Goal: Answer question/provide support: Share knowledge or assist other users

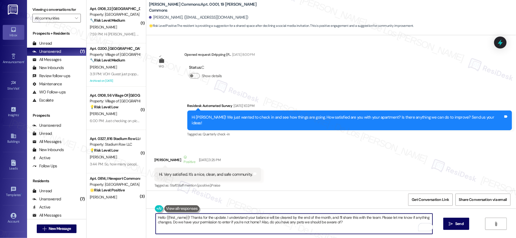
scroll to position [5113, 0]
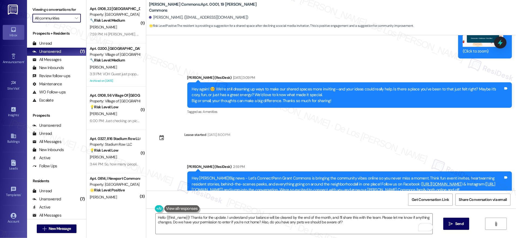
click at [57, 15] on input "All communities" at bounding box center [53, 18] width 37 height 9
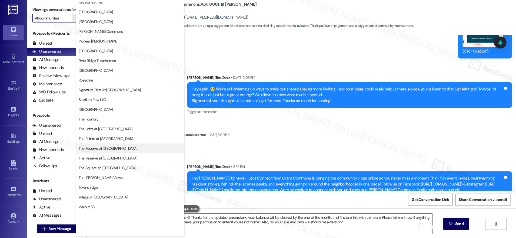
scroll to position [69, 0]
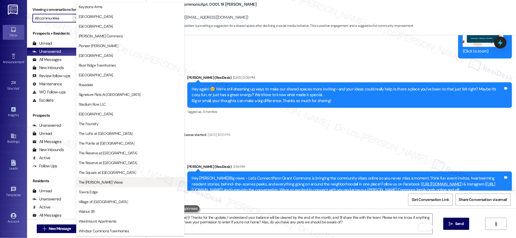
click at [108, 184] on span "The [PERSON_NAME] Views" at bounding box center [130, 181] width 103 height 5
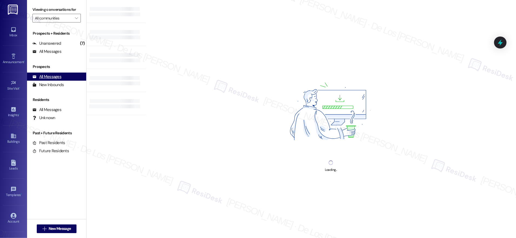
type input "The [PERSON_NAME] Views"
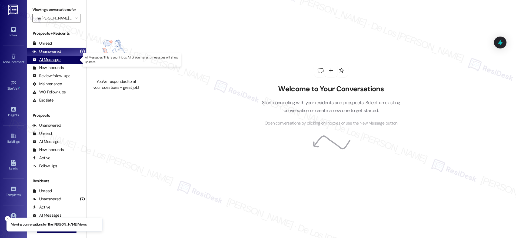
click at [62, 62] on div "All Messages (undefined)" at bounding box center [56, 60] width 59 height 8
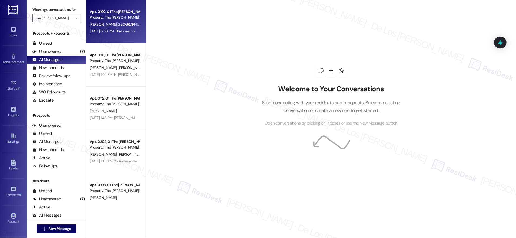
click at [117, 29] on div "[DATE] 5:36 PM: That was not actually me, but I'm glad you had fun! 🙂🙂 [DATE] 5…" at bounding box center [147, 31] width 115 height 5
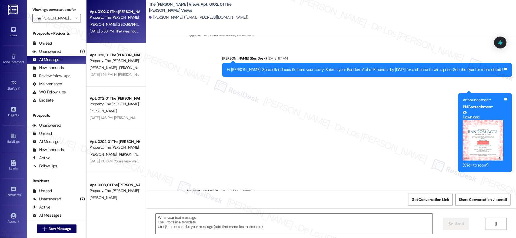
type textarea "Fetching suggested responses. Please feel free to read through the conversation…"
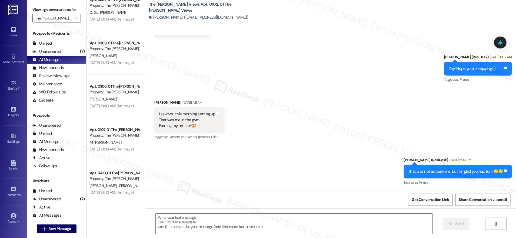
scroll to position [495, 0]
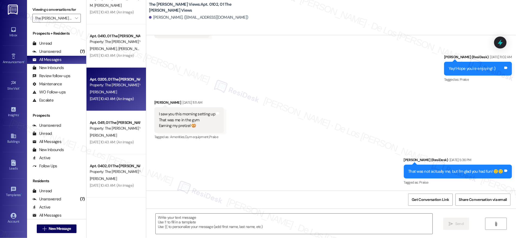
click at [108, 102] on div "[DATE] 10:43 AM: (An Image) [DATE] 10:43 AM: (An Image)" at bounding box center [114, 98] width 51 height 7
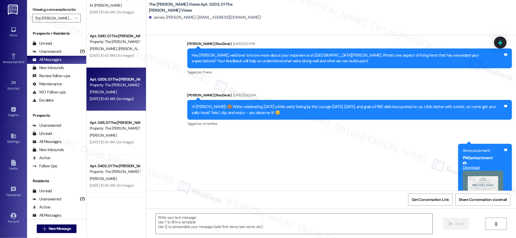
type textarea "Fetching suggested responses. Please feel free to read through the conversation…"
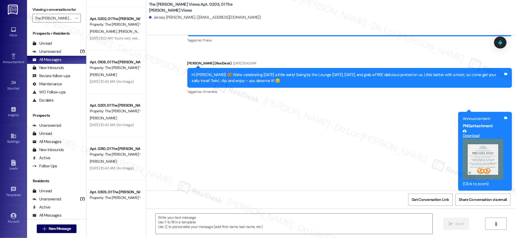
scroll to position [0, 0]
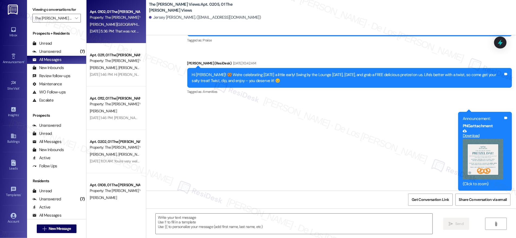
click at [106, 35] on div "Apt. 0102, 01 The [PERSON_NAME] Views Property: The [PERSON_NAME] Views [PERSON…" at bounding box center [116, 21] width 59 height 43
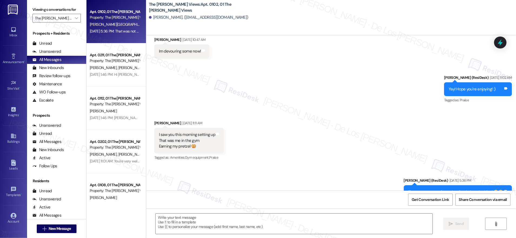
scroll to position [511, 0]
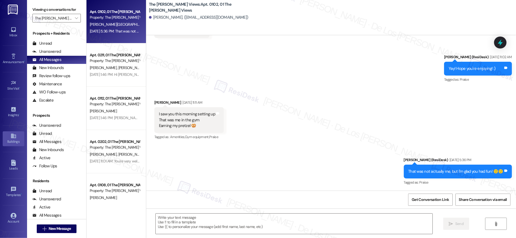
click at [12, 139] on div "Buildings" at bounding box center [13, 141] width 27 height 5
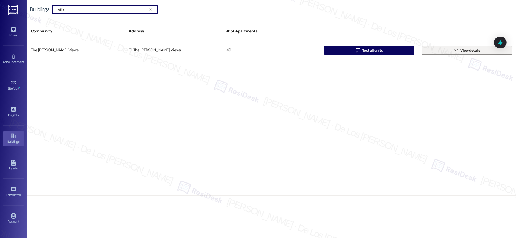
type input "wilb"
click at [460, 49] on span "View details" at bounding box center [470, 51] width 22 height 6
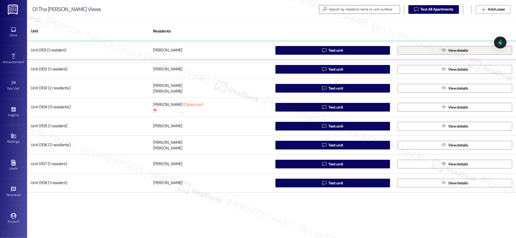
click at [423, 51] on button " View details" at bounding box center [455, 50] width 115 height 9
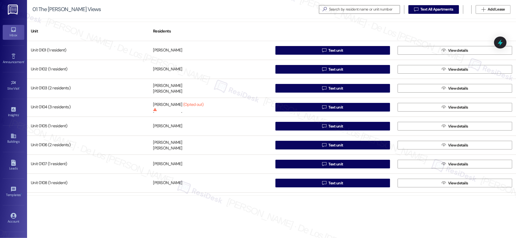
click at [11, 28] on icon at bounding box center [14, 29] width 6 height 6
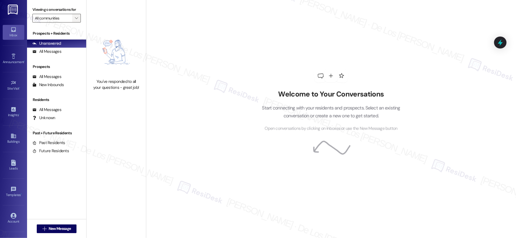
click at [72, 21] on button "" at bounding box center [76, 18] width 9 height 9
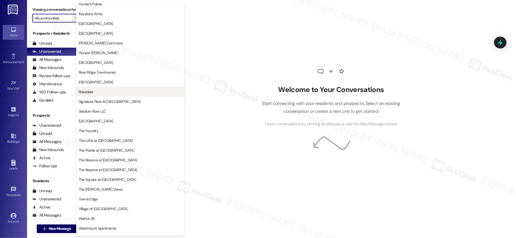
scroll to position [69, 0]
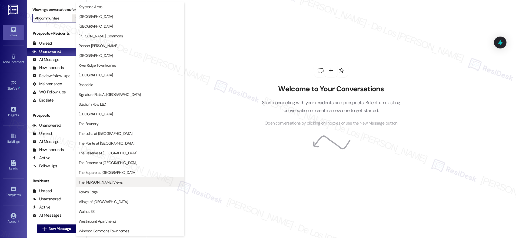
click at [137, 182] on span "The [PERSON_NAME] Views" at bounding box center [130, 181] width 103 height 5
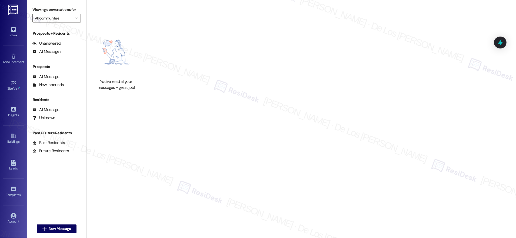
type input "The [PERSON_NAME] Views"
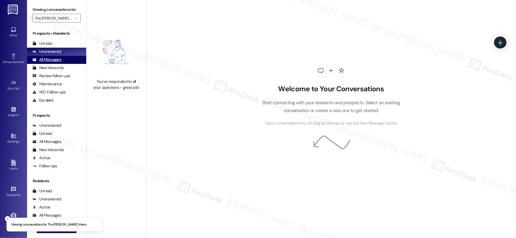
click at [69, 61] on div "All Messages (undefined)" at bounding box center [56, 60] width 59 height 8
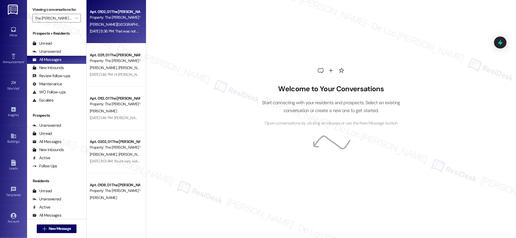
click at [110, 24] on div "[PERSON_NAME][GEOGRAPHIC_DATA]" at bounding box center [114, 24] width 51 height 7
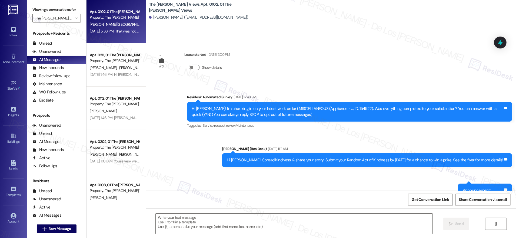
scroll to position [511, 0]
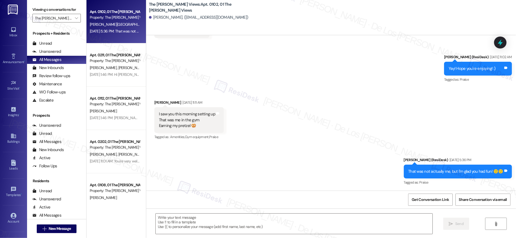
type textarea "Fetching suggested responses. Please feel free to read through the conversation…"
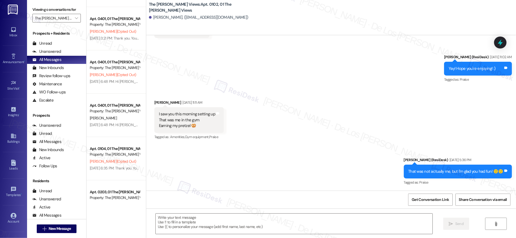
scroll to position [1747, 0]
